Goal: Find specific page/section: Find specific page/section

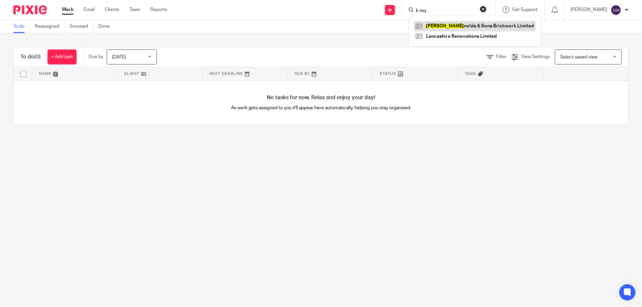
type input "k rey"
click at [453, 23] on link at bounding box center [475, 26] width 122 height 10
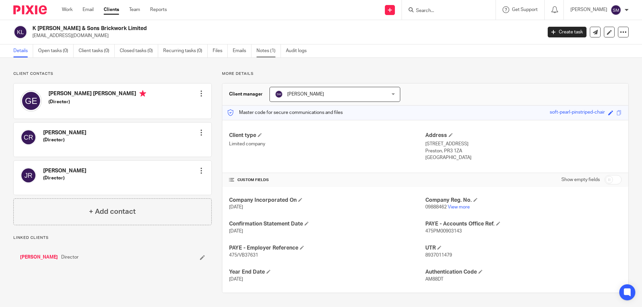
click at [269, 49] on link "Notes (1)" at bounding box center [268, 50] width 24 height 13
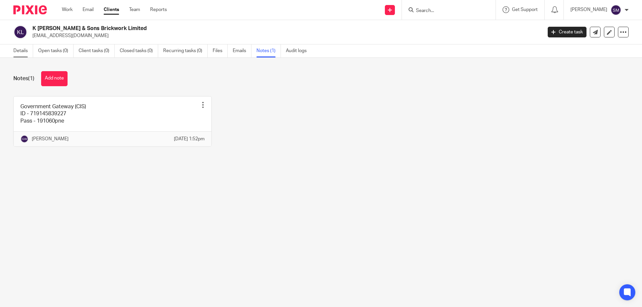
click at [30, 50] on link "Details" at bounding box center [23, 50] width 20 height 13
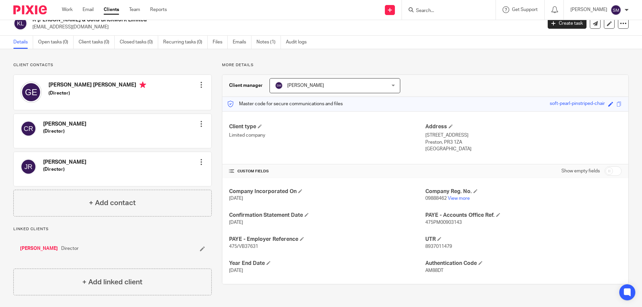
scroll to position [10, 0]
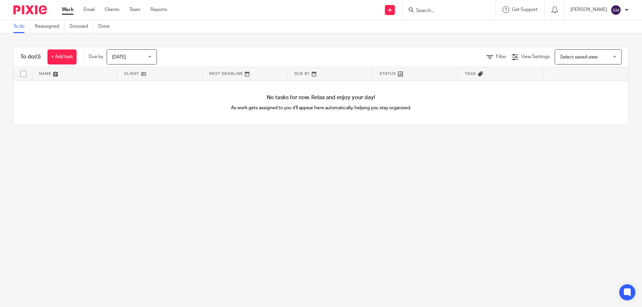
click at [465, 12] on input "Search" at bounding box center [445, 11] width 60 height 6
type input "dogs"
click at [458, 26] on link at bounding box center [463, 26] width 99 height 10
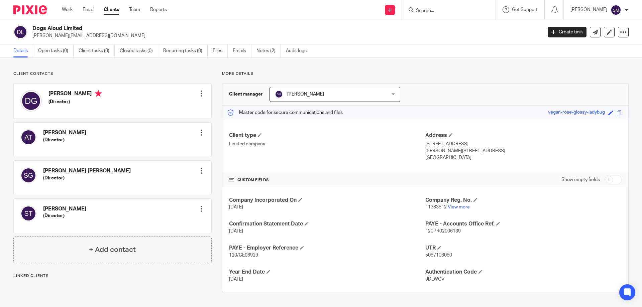
click at [449, 205] on p "11333812 View more" at bounding box center [523, 207] width 196 height 7
click at [449, 206] on link "View more" at bounding box center [459, 207] width 22 height 5
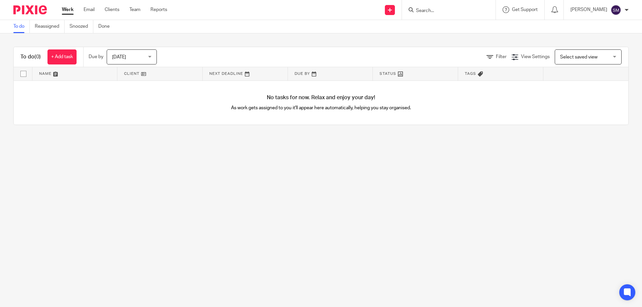
click at [428, 15] on div at bounding box center [449, 10] width 94 height 20
click at [434, 12] on input "Search" at bounding box center [445, 11] width 60 height 6
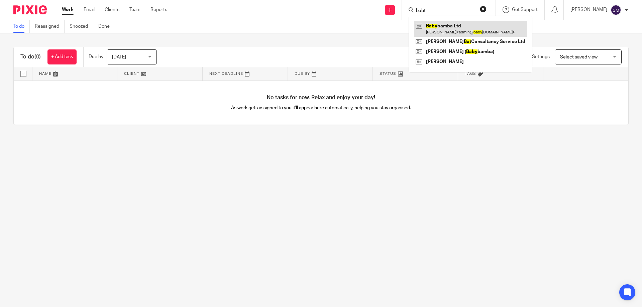
type input "babt"
click at [448, 26] on link at bounding box center [470, 28] width 113 height 15
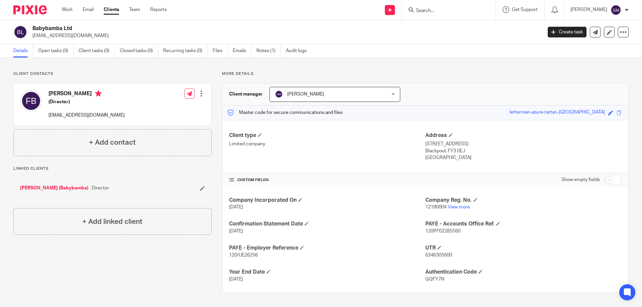
click at [434, 207] on span "12180004" at bounding box center [435, 207] width 21 height 5
copy p "12180004"
click at [433, 9] on input "Search" at bounding box center [445, 11] width 60 height 6
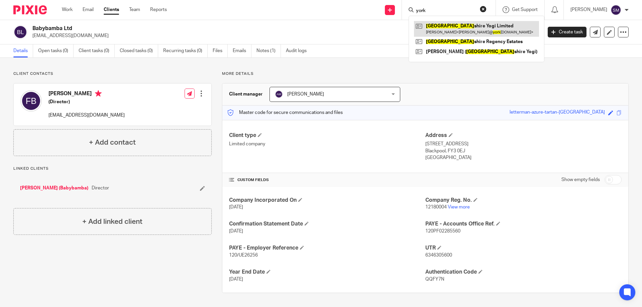
type input "york"
click at [457, 26] on link at bounding box center [476, 28] width 125 height 15
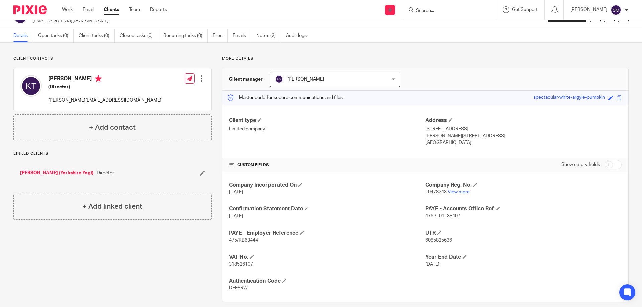
scroll to position [23, 0]
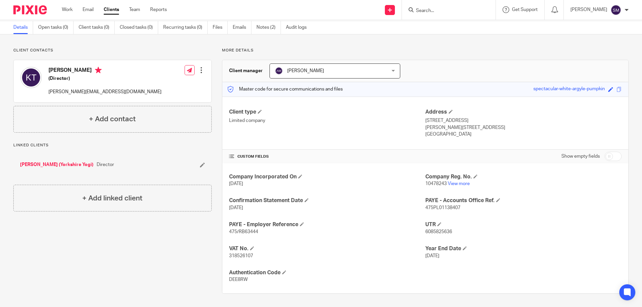
click at [427, 182] on span "10478243" at bounding box center [435, 183] width 21 height 5
click at [430, 184] on span "10478243" at bounding box center [435, 183] width 21 height 5
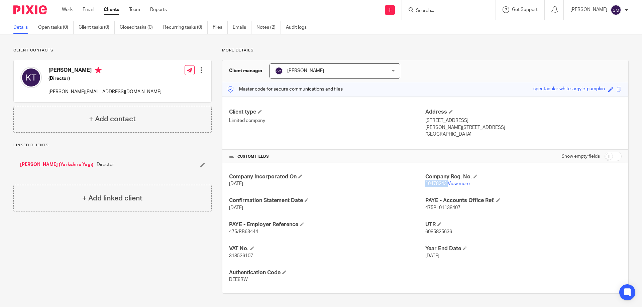
click at [430, 184] on span "10478243" at bounding box center [435, 183] width 21 height 5
click at [450, 187] on p "10478243 View more" at bounding box center [523, 183] width 196 height 7
click at [450, 185] on link "View more" at bounding box center [459, 183] width 22 height 5
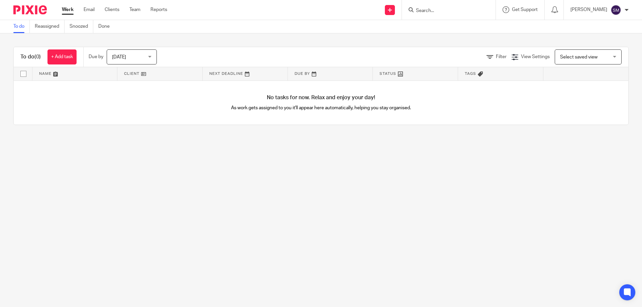
click at [435, 12] on input "Search" at bounding box center [445, 11] width 60 height 6
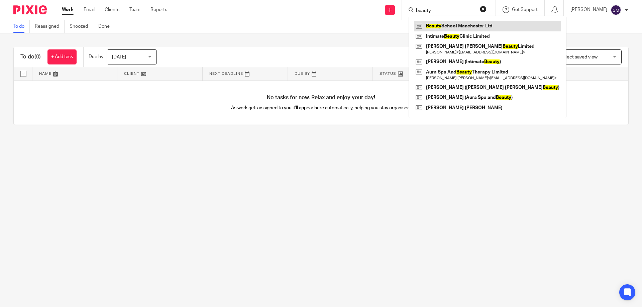
type input "beauty"
click at [458, 25] on link at bounding box center [487, 26] width 147 height 10
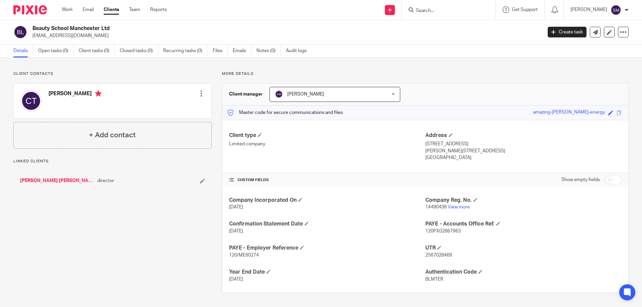
click at [436, 205] on p "14490436 View more" at bounding box center [523, 207] width 196 height 7
copy p "14490436"
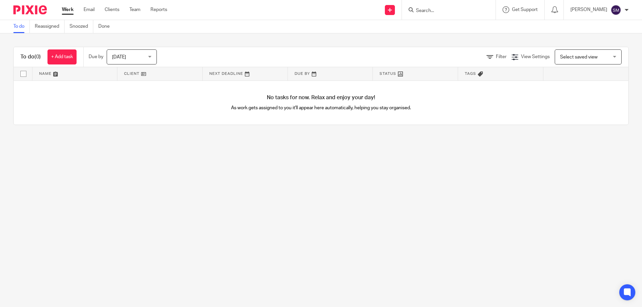
click at [475, 10] on input "Search" at bounding box center [445, 11] width 60 height 6
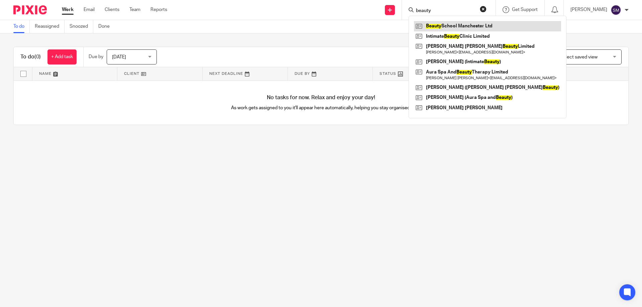
type input "beauty"
click at [498, 24] on link at bounding box center [487, 26] width 147 height 10
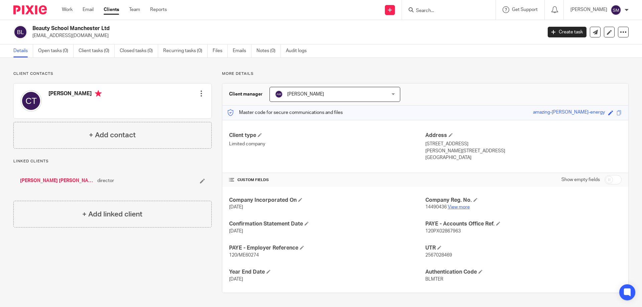
click at [452, 207] on link "View more" at bounding box center [459, 207] width 22 height 5
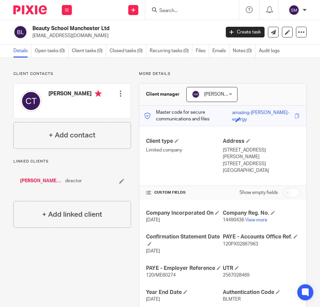
click at [78, 28] on h2 "Beauty School Manchester Ltd" at bounding box center [105, 28] width 147 height 7
copy div "Beauty School Manchester Ltd"
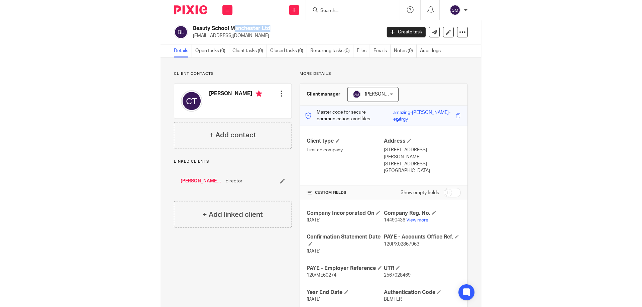
scroll to position [20, 0]
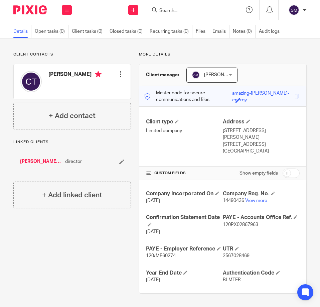
click at [226, 253] on span "2567028469" at bounding box center [236, 255] width 27 height 5
copy span "2567028469"
click at [229, 198] on span "14490436" at bounding box center [233, 200] width 21 height 5
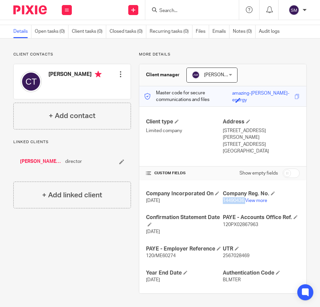
copy p "14490436"
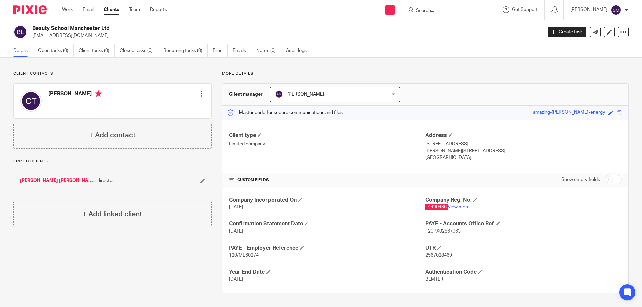
scroll to position [0, 0]
